Goal: Task Accomplishment & Management: Manage account settings

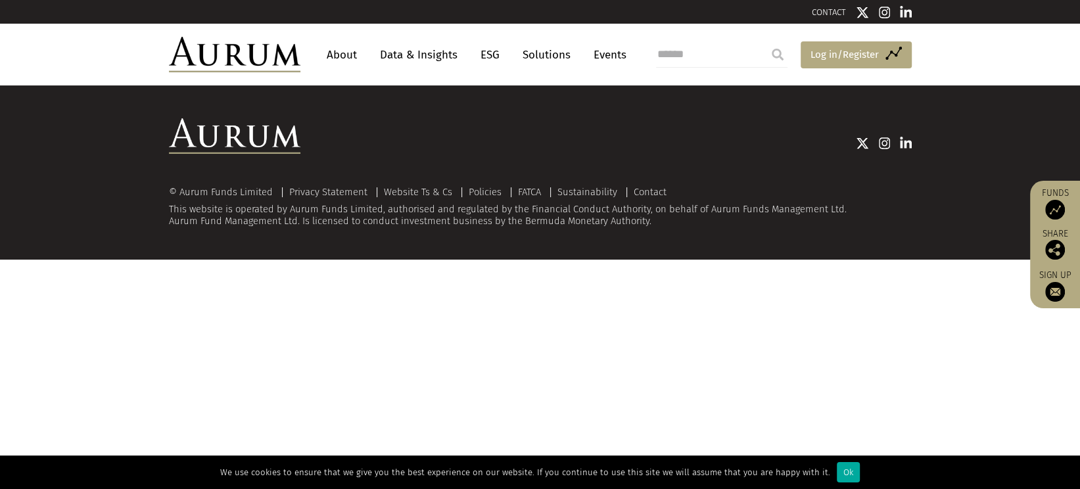
click at [371, 50] on span "Log in/Register" at bounding box center [844, 55] width 68 height 16
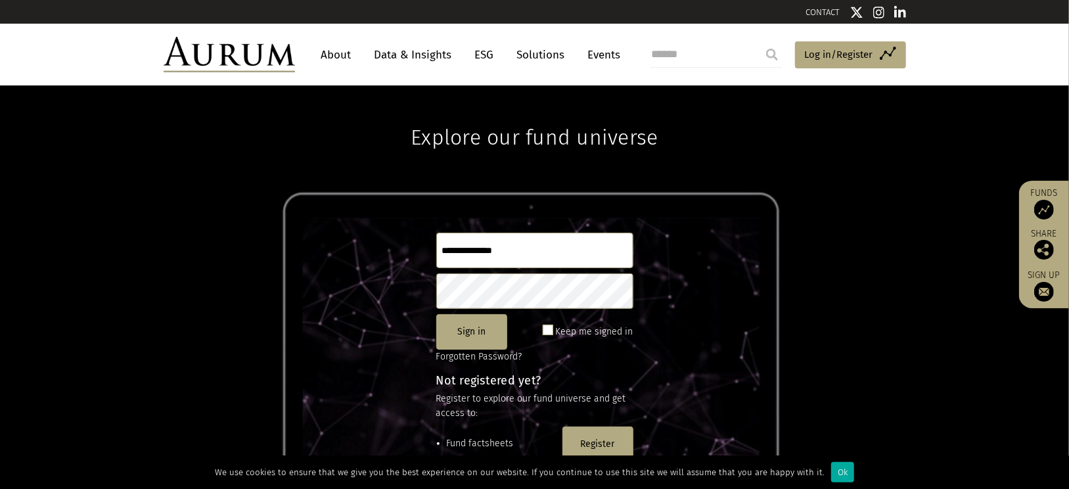
click at [472, 252] on input "text" at bounding box center [534, 250] width 197 height 35
type input "*"
click at [885, 175] on div "Explore our fund universe Sign in Keep me signed in Forgotten Password? Not reg…" at bounding box center [534, 286] width 1069 height 403
